Goal: Task Accomplishment & Management: Manage account settings

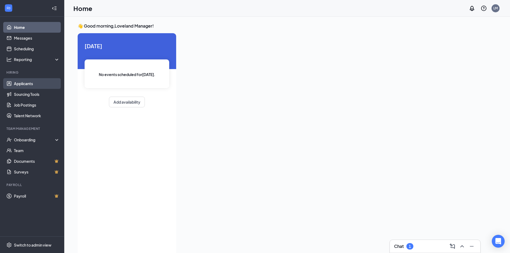
click at [28, 87] on link "Applicants" at bounding box center [37, 83] width 46 height 11
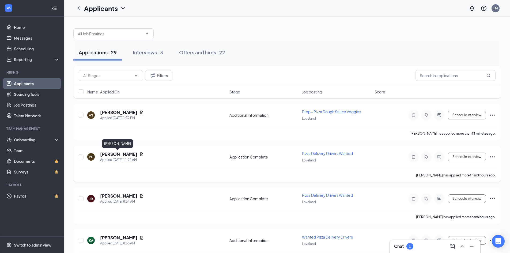
click at [115, 155] on h5 "[PERSON_NAME]" at bounding box center [118, 154] width 37 height 6
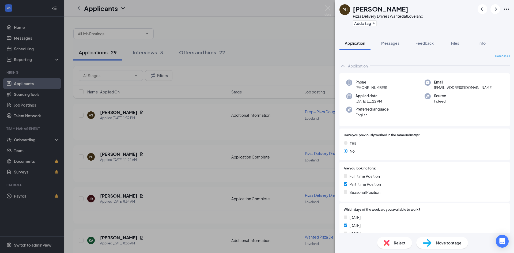
click at [132, 155] on div "PH [PERSON_NAME] Pizza Delivery Drivers Wanted at Loveland Add a tag Applicatio…" at bounding box center [257, 126] width 514 height 253
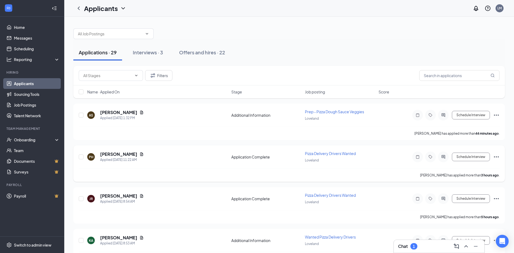
click at [140, 153] on icon "Document" at bounding box center [141, 153] width 3 height 3
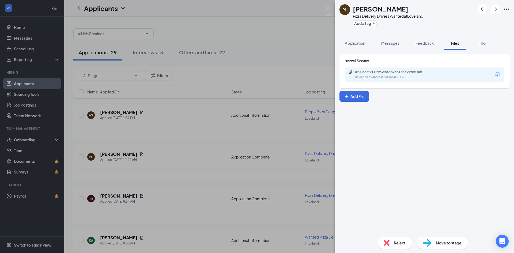
click at [134, 155] on div "PH [PERSON_NAME] Pizza Delivery Drivers Wanted at Loveland Add a tag Applicatio…" at bounding box center [257, 126] width 514 height 253
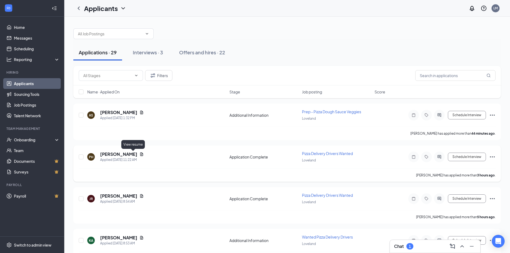
click at [139, 154] on icon "Document" at bounding box center [141, 154] width 4 height 4
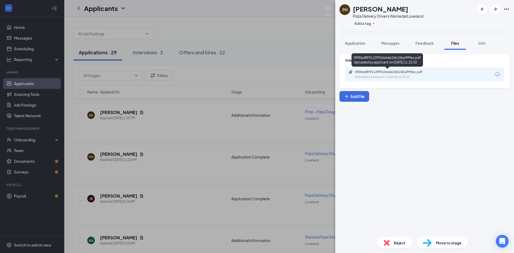
click at [371, 75] on div "Uploaded by applicant on [DATE] 11:22:10" at bounding box center [395, 77] width 80 height 4
click at [356, 41] on span "Application" at bounding box center [355, 43] width 20 height 5
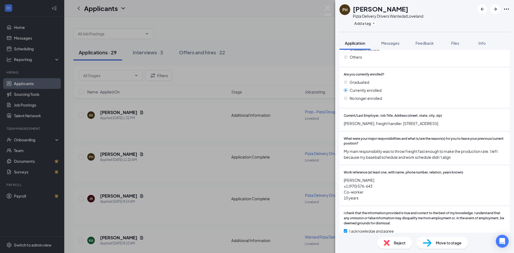
scroll to position [540, 0]
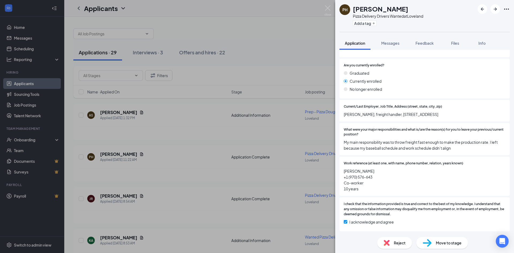
click at [445, 244] on span "Move to stage" at bounding box center [449, 243] width 26 height 6
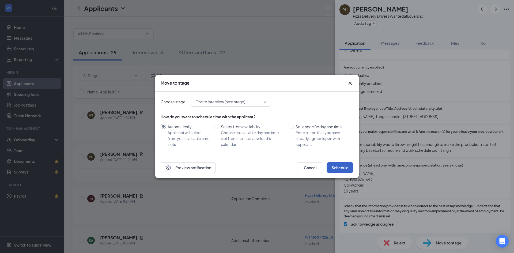
click at [341, 166] on button "Schedule" at bounding box center [339, 167] width 27 height 11
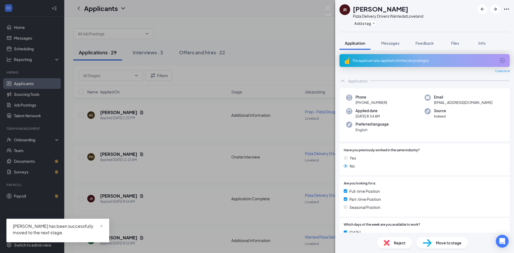
click at [289, 127] on div "JR [PERSON_NAME] Pizza Delivery Drivers Wanted at Loveland Add a tag Applicatio…" at bounding box center [257, 126] width 514 height 253
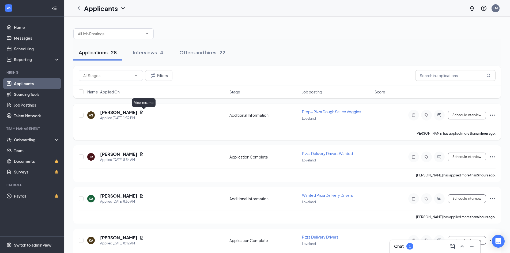
click at [143, 113] on icon "Document" at bounding box center [141, 112] width 3 height 3
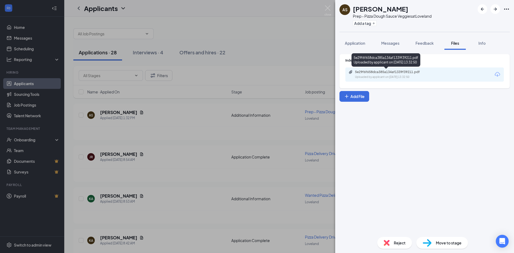
click at [392, 76] on div "Uploaded by applicant on [DATE] 13:32:50" at bounding box center [395, 77] width 80 height 4
click at [320, 35] on div "AS [PERSON_NAME] Prep - Pizza Dough Sauce Veggies at Loveland Add a tag Applica…" at bounding box center [257, 126] width 514 height 253
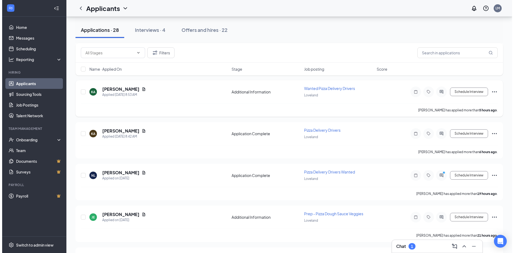
scroll to position [107, 0]
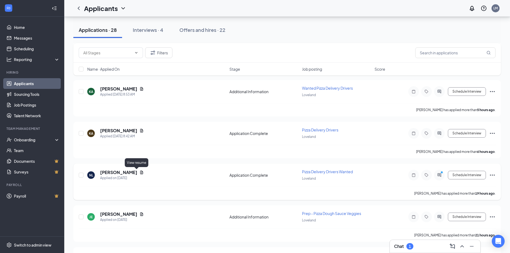
click at [139, 172] on icon "Document" at bounding box center [141, 172] width 4 height 4
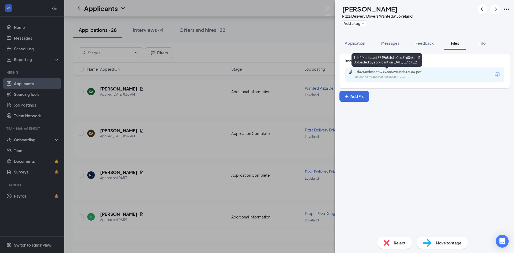
click at [408, 74] on div "1d42f4cdcaacf3749e8d69c0cd5160a6.pdf Uploaded by applicant on [DATE] 19:37:12" at bounding box center [391, 74] width 87 height 9
drag, startPoint x: 354, startPoint y: 44, endPoint x: 360, endPoint y: 54, distance: 11.6
click at [354, 44] on span "Application" at bounding box center [355, 43] width 20 height 5
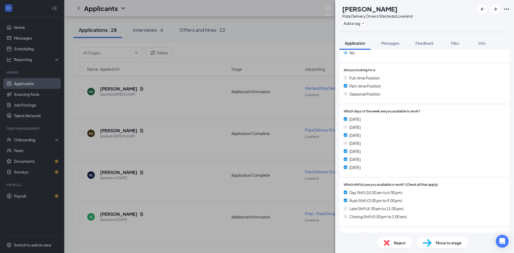
scroll to position [107, 0]
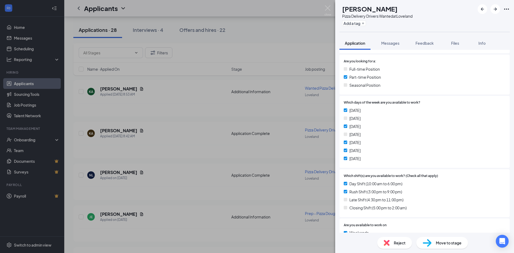
click at [448, 243] on span "Move to stage" at bounding box center [449, 243] width 26 height 6
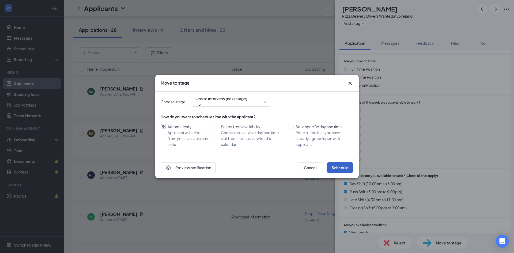
click at [339, 169] on button "Schedule" at bounding box center [339, 167] width 27 height 11
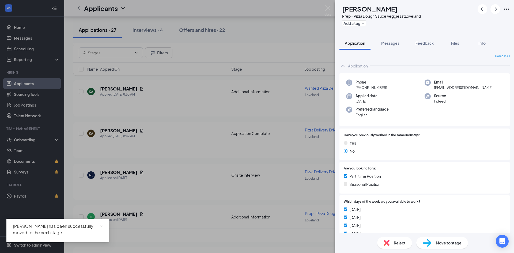
click at [257, 153] on div "[PERSON_NAME] Prep - Pizza Dough Sauce Veggies at Loveland Add a tag Applicatio…" at bounding box center [257, 126] width 514 height 253
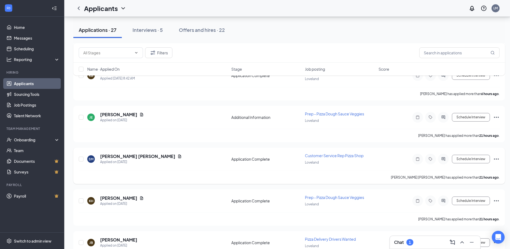
scroll to position [134, 0]
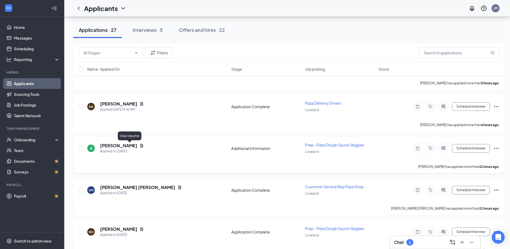
click at [140, 146] on icon "Document" at bounding box center [141, 145] width 3 height 3
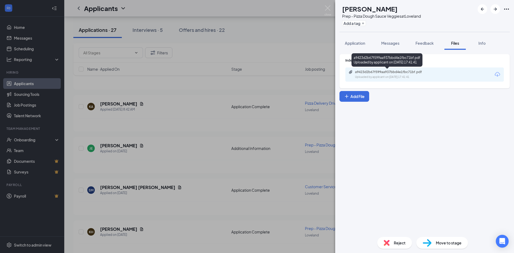
click at [405, 75] on div "Uploaded by applicant on [DATE] 17:41:41" at bounding box center [395, 77] width 80 height 4
click at [201, 121] on div "[PERSON_NAME] Prep - Pizza Dough Sauce Veggies at Loveland Add a tag Applicatio…" at bounding box center [257, 126] width 514 height 253
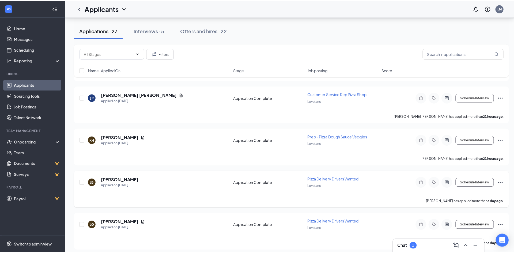
scroll to position [241, 0]
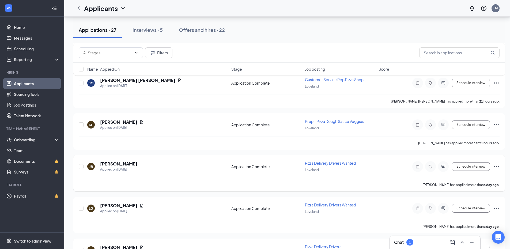
click at [125, 172] on div "[PERSON_NAME] [PERSON_NAME] Applied on [DATE] Application Complete Pizza Delive…" at bounding box center [289, 169] width 421 height 18
click at [115, 166] on h5 "[PERSON_NAME]" at bounding box center [118, 164] width 37 height 6
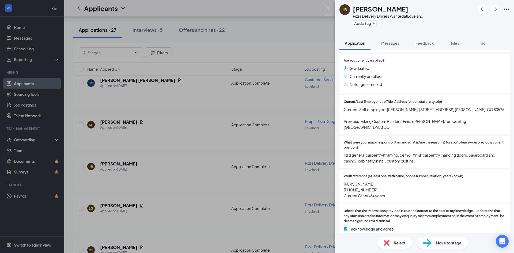
scroll to position [516, 0]
click at [443, 245] on span "Move to stage" at bounding box center [449, 243] width 26 height 6
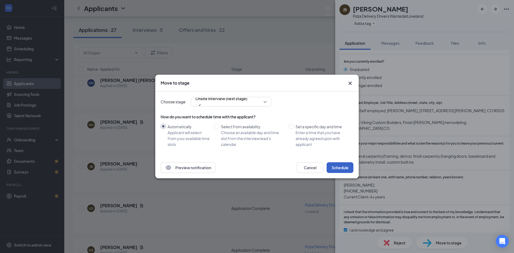
click at [336, 168] on button "Schedule" at bounding box center [339, 167] width 27 height 11
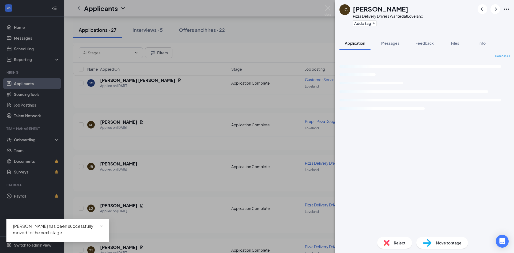
click at [191, 172] on div "LG [PERSON_NAME] Pizza Delivery Drivers Wanted at Loveland Add a tag Applicatio…" at bounding box center [257, 126] width 514 height 253
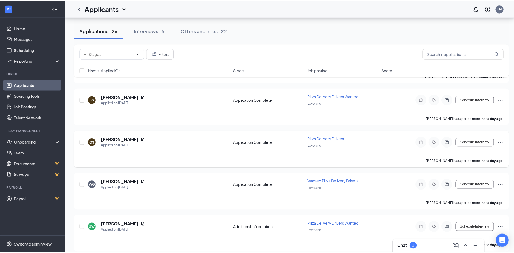
scroll to position [321, 0]
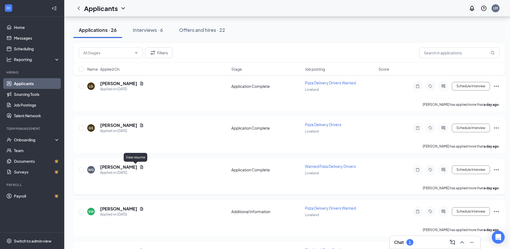
click at [139, 166] on icon "Document" at bounding box center [141, 167] width 4 height 4
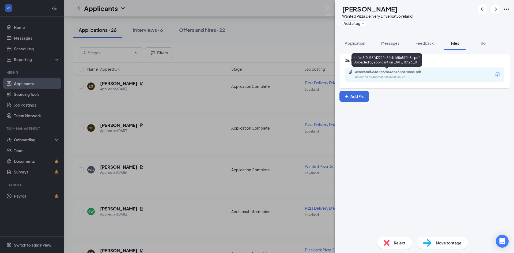
click at [396, 78] on div "Uploaded by applicant on [DATE] 09:23:10" at bounding box center [395, 77] width 80 height 4
click at [348, 44] on span "Application" at bounding box center [355, 43] width 20 height 5
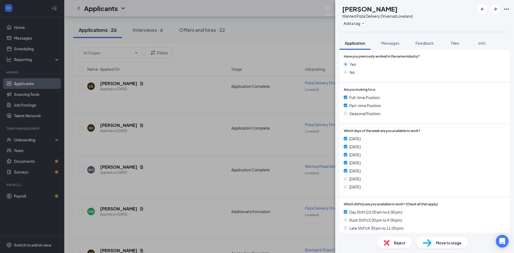
scroll to position [80, 0]
click at [393, 241] on div "Reject" at bounding box center [394, 243] width 35 height 12
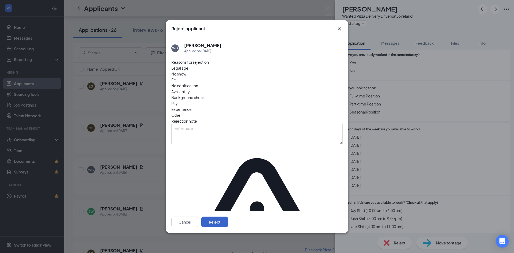
click at [228, 216] on button "Reject" at bounding box center [214, 221] width 27 height 11
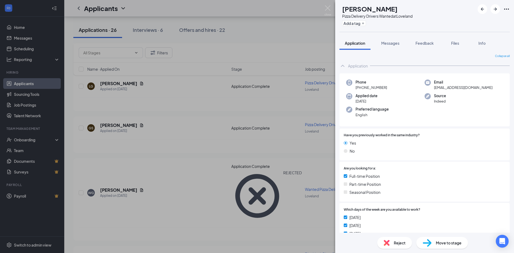
click at [285, 107] on div "SW [PERSON_NAME] Pizza Delivery Drivers Wanted at Loveland Add a tag Applicatio…" at bounding box center [257, 126] width 514 height 253
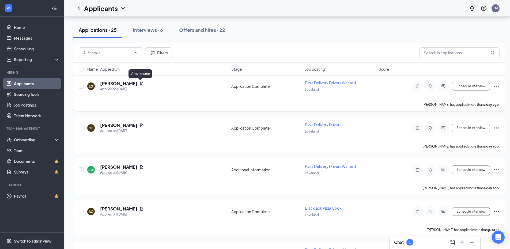
click at [140, 83] on icon "Document" at bounding box center [141, 83] width 3 height 3
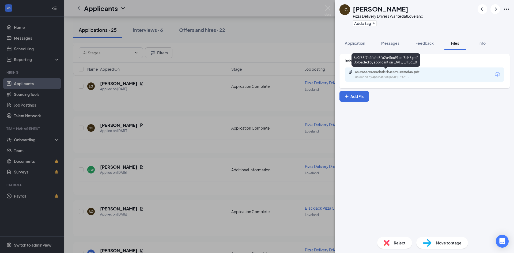
click at [386, 74] on div "6a0f66f7c4fe4d8fb2b4fec91eef5d46.pdf Uploaded by applicant on [DATE] 14:56:10" at bounding box center [391, 74] width 87 height 9
click at [457, 245] on span "Move to stage" at bounding box center [449, 243] width 26 height 6
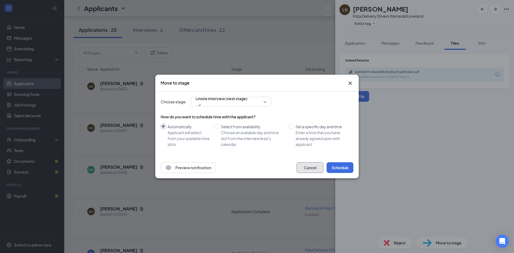
click at [307, 166] on button "Cancel" at bounding box center [309, 167] width 27 height 11
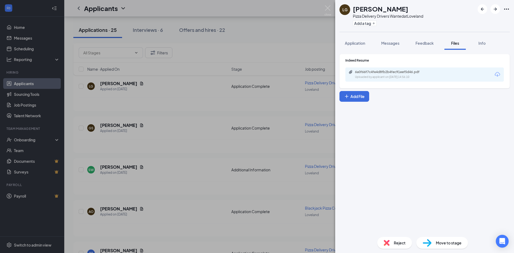
click at [350, 46] on button "Application" at bounding box center [354, 42] width 31 height 13
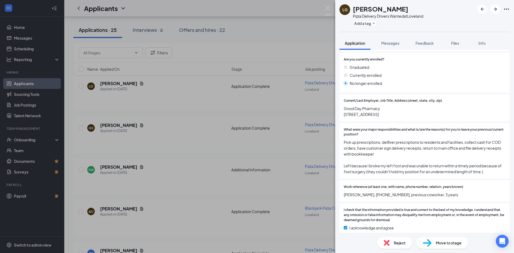
scroll to position [551, 0]
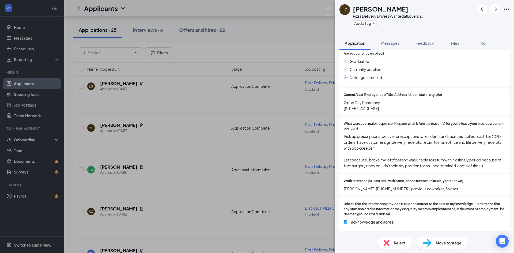
click at [442, 241] on span "Move to stage" at bounding box center [449, 243] width 26 height 6
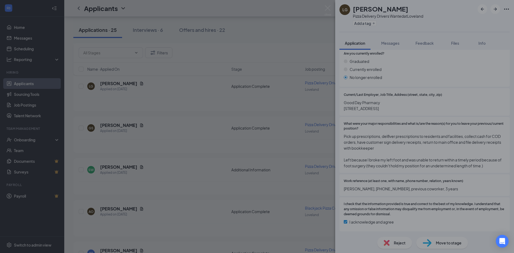
scroll to position [549, 0]
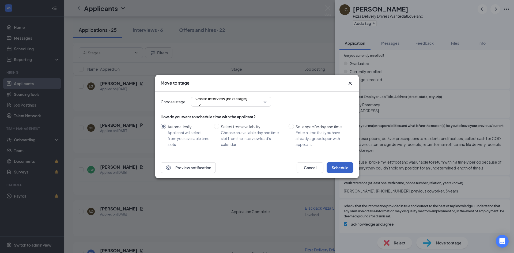
click at [341, 169] on button "Schedule" at bounding box center [339, 167] width 27 height 11
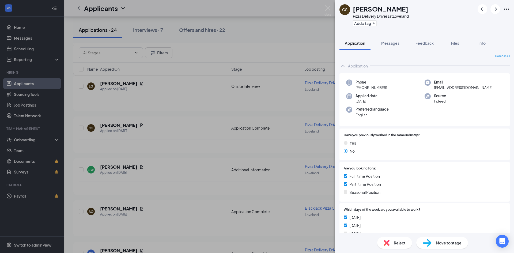
click at [291, 101] on div "GS [PERSON_NAME] Pizza Delivery Drivers at Loveland Add a tag Application Messa…" at bounding box center [257, 126] width 514 height 253
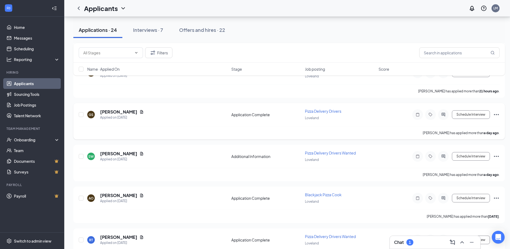
scroll to position [268, 0]
